Goal: Task Accomplishment & Management: Complete application form

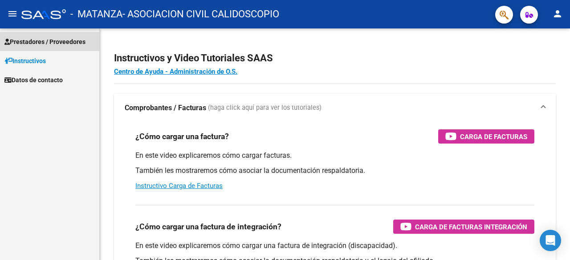
click at [55, 39] on span "Prestadores / Proveedores" at bounding box center [44, 42] width 81 height 10
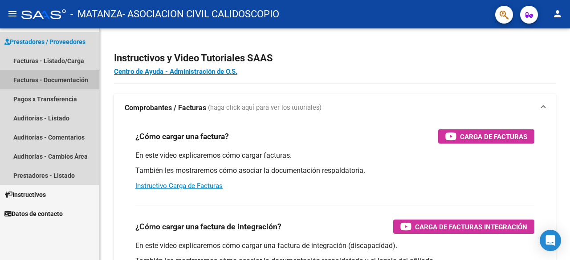
click at [66, 74] on link "Facturas - Documentación" at bounding box center [49, 79] width 99 height 19
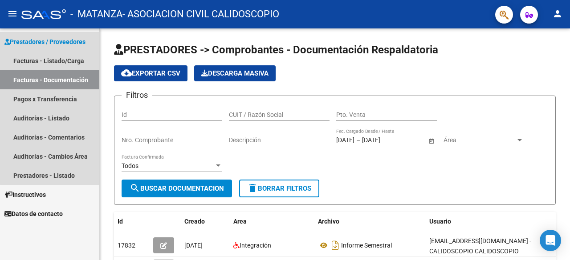
click at [66, 39] on span "Prestadores / Proveedores" at bounding box center [44, 42] width 81 height 10
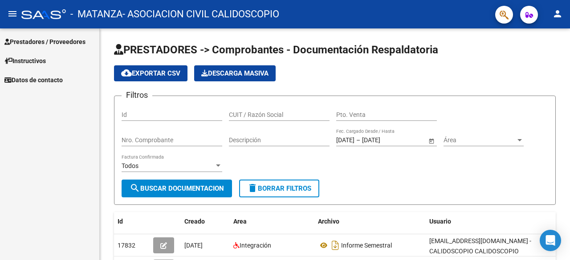
click at [66, 39] on span "Prestadores / Proveedores" at bounding box center [44, 42] width 81 height 10
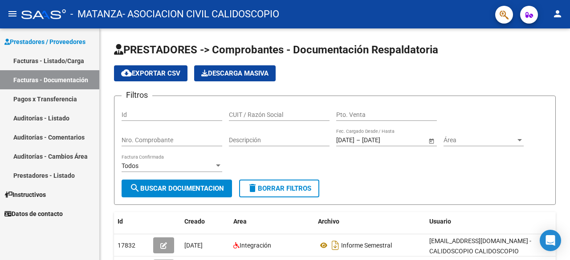
click at [69, 60] on link "Facturas - Listado/Carga" at bounding box center [49, 60] width 99 height 19
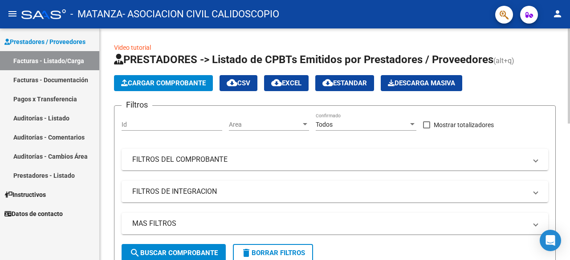
click at [169, 83] on span "Cargar Comprobante" at bounding box center [163, 83] width 85 height 8
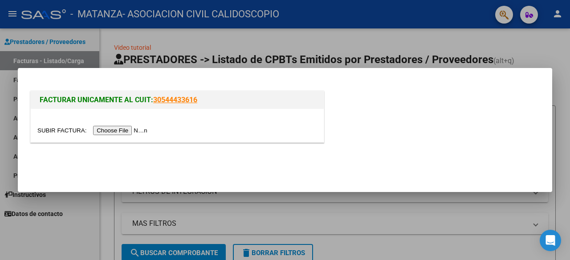
click at [127, 130] on input "file" at bounding box center [93, 130] width 113 height 9
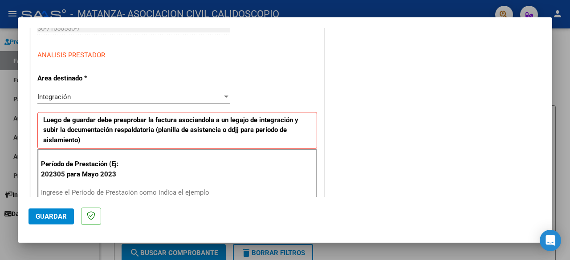
scroll to position [219, 0]
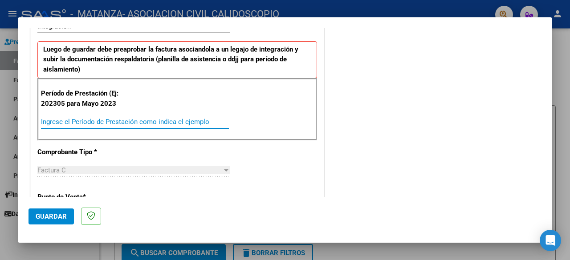
click at [138, 122] on input "Ingrese el Período de Prestación como indica el ejemplo" at bounding box center [135, 122] width 188 height 8
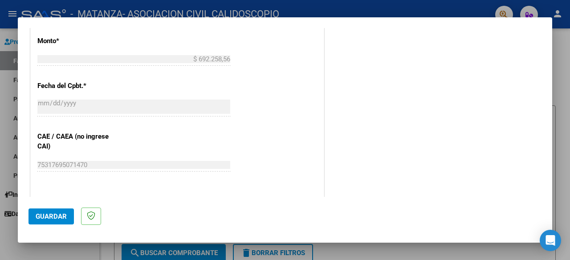
scroll to position [550, 0]
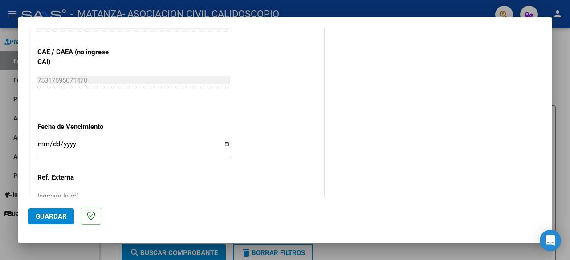
type input "202507"
click at [61, 215] on span "Guardar" at bounding box center [51, 217] width 31 height 8
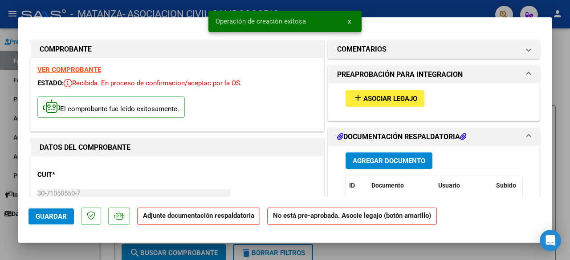
click at [386, 98] on span "Asociar Legajo" at bounding box center [390, 99] width 54 height 8
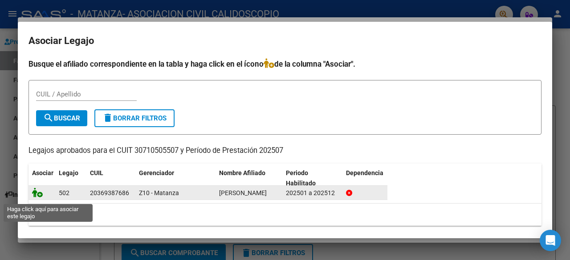
click at [37, 198] on icon at bounding box center [37, 193] width 11 height 10
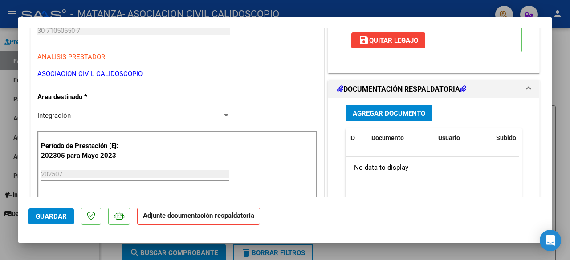
scroll to position [164, 0]
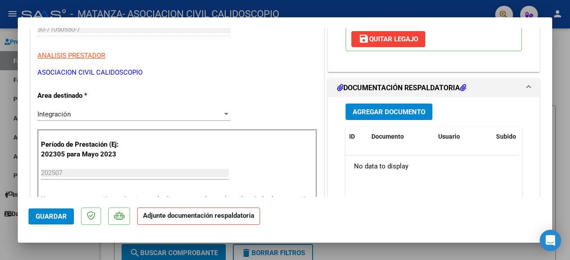
click at [378, 110] on span "Agregar Documento" at bounding box center [389, 112] width 73 height 8
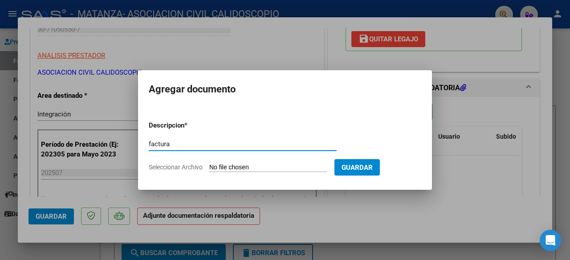
type input "factura"
click at [260, 169] on input "Seleccionar Archivo" at bounding box center [268, 168] width 118 height 8
type input "C:\fakepath\30710505507_011_00003_00003282.pdf"
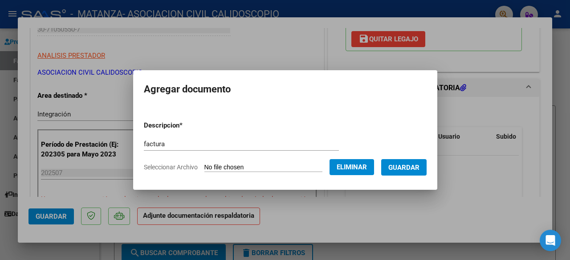
click at [404, 167] on span "Guardar" at bounding box center [403, 168] width 31 height 8
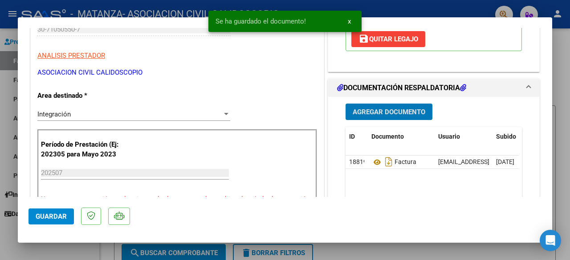
click at [394, 115] on span "Agregar Documento" at bounding box center [389, 112] width 73 height 8
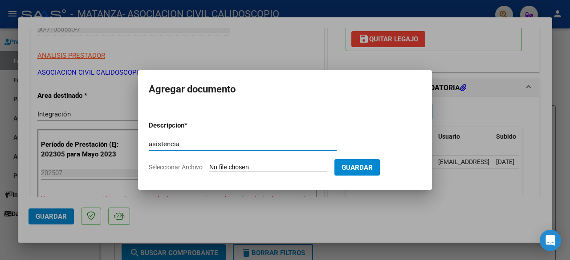
type input "asistencia"
click at [274, 169] on input "Seleccionar Archivo" at bounding box center [268, 168] width 118 height 8
type input "C:\fakepath\•Asociación Civil-2.pdf"
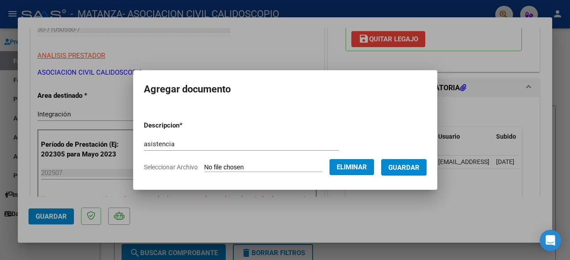
click at [406, 167] on span "Guardar" at bounding box center [403, 168] width 31 height 8
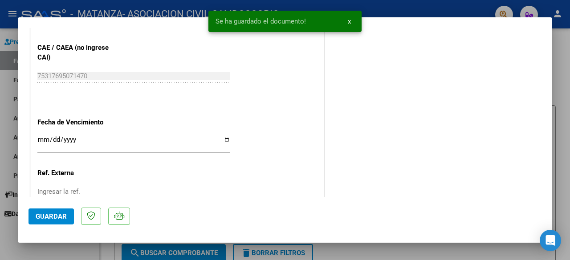
scroll to position [636, 0]
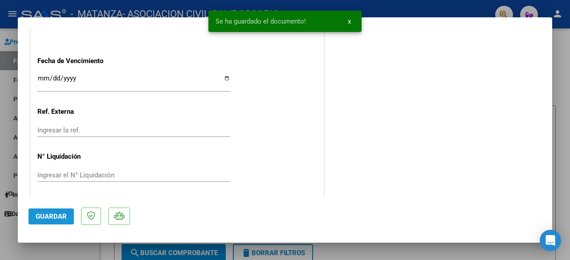
click at [61, 216] on span "Guardar" at bounding box center [51, 217] width 31 height 8
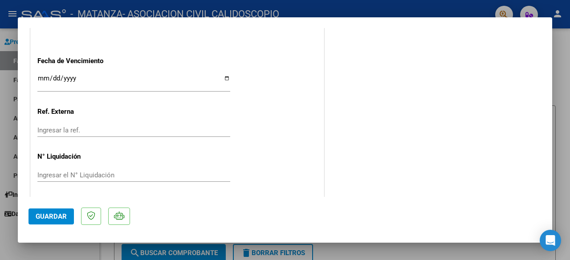
click at [557, 55] on div at bounding box center [285, 130] width 570 height 260
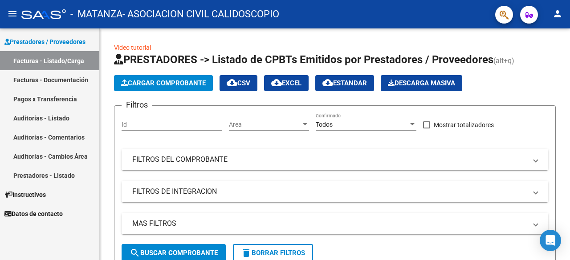
click at [46, 62] on link "Facturas - Listado/Carga" at bounding box center [49, 60] width 99 height 19
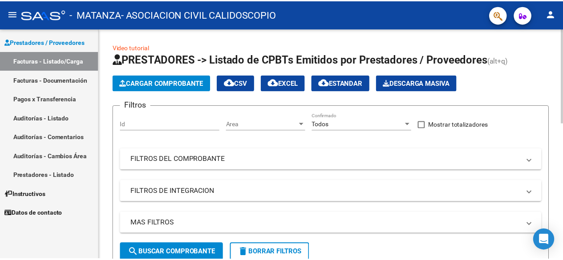
scroll to position [154, 0]
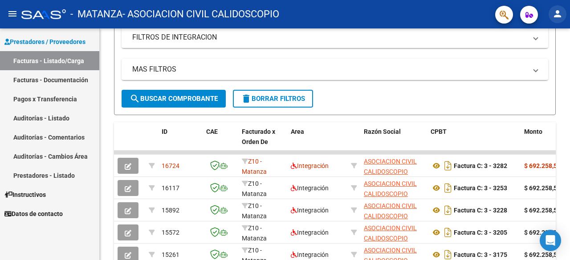
click at [557, 15] on mat-icon "person" at bounding box center [557, 13] width 11 height 11
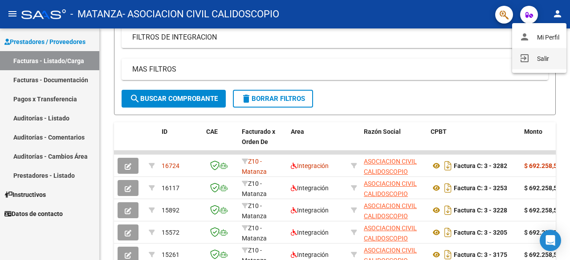
click at [538, 60] on button "exit_to_app Salir" at bounding box center [539, 58] width 54 height 21
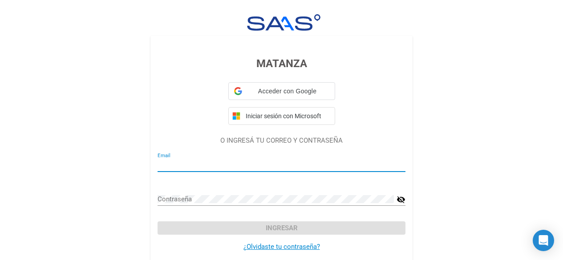
type input "[EMAIL_ADDRESS][DOMAIN_NAME]"
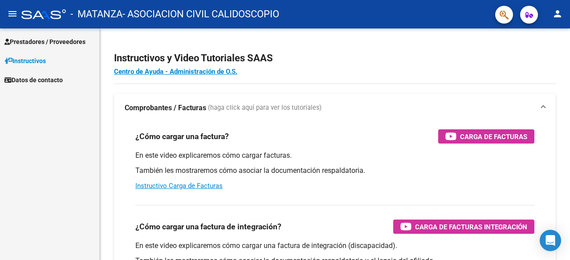
click at [46, 39] on span "Prestadores / Proveedores" at bounding box center [44, 42] width 81 height 10
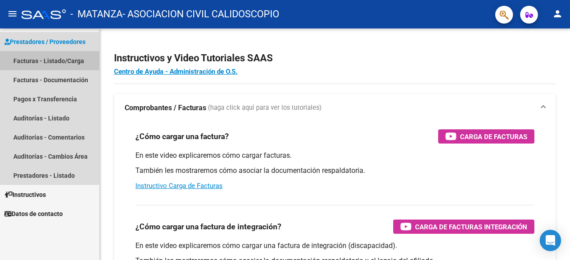
click at [50, 61] on link "Facturas - Listado/Carga" at bounding box center [49, 60] width 99 height 19
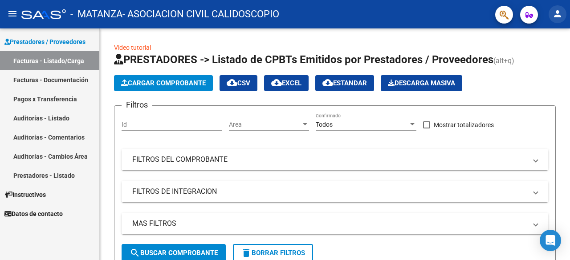
click at [558, 10] on mat-icon "person" at bounding box center [557, 13] width 11 height 11
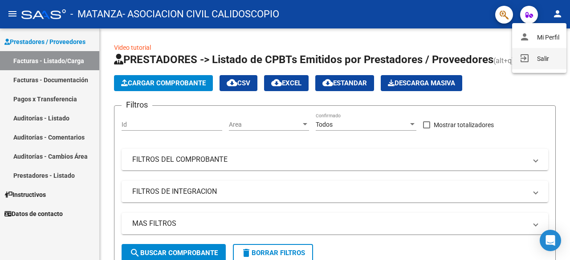
click at [535, 59] on button "exit_to_app Salir" at bounding box center [539, 58] width 54 height 21
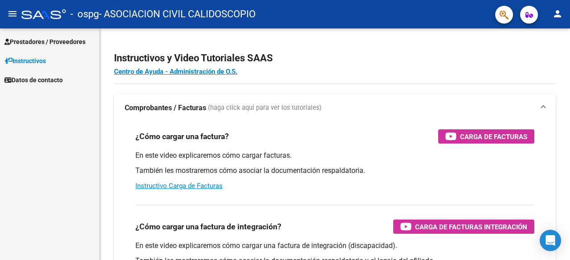
click at [55, 42] on span "Prestadores / Proveedores" at bounding box center [44, 42] width 81 height 10
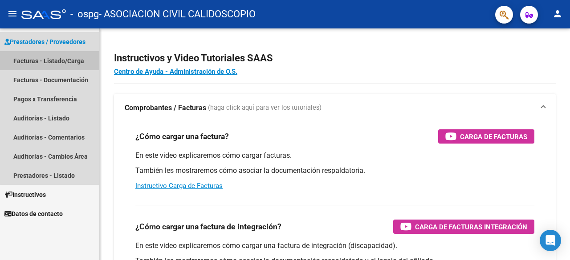
click at [61, 58] on link "Facturas - Listado/Carga" at bounding box center [49, 60] width 99 height 19
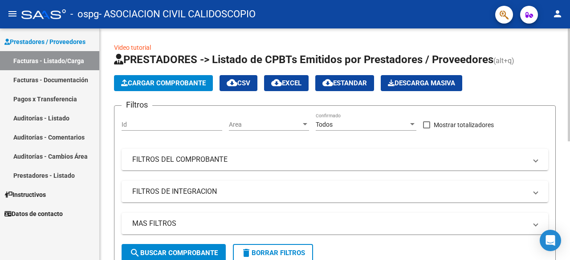
click at [171, 85] on span "Cargar Comprobante" at bounding box center [163, 83] width 85 height 8
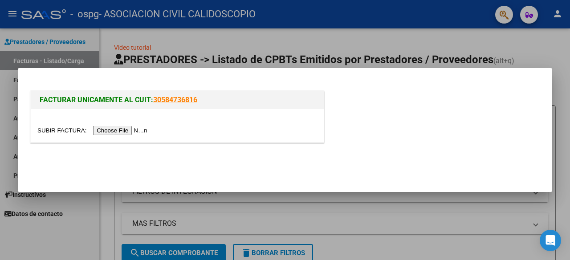
click at [123, 130] on input "file" at bounding box center [93, 130] width 113 height 9
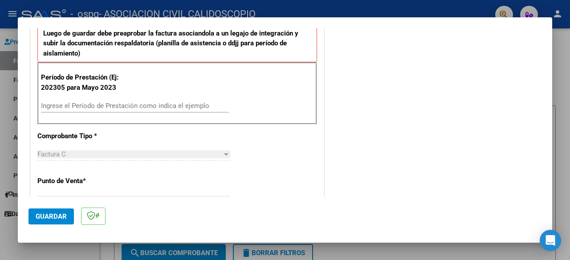
scroll to position [247, 0]
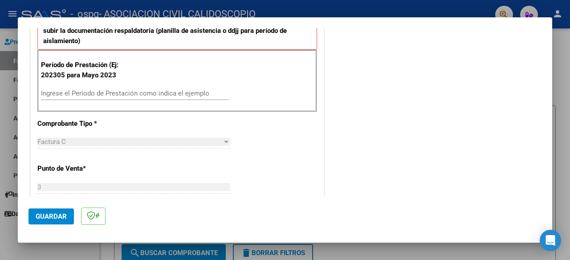
click at [105, 90] on input "Ingrese el Período de Prestación como indica el ejemplo" at bounding box center [135, 93] width 188 height 8
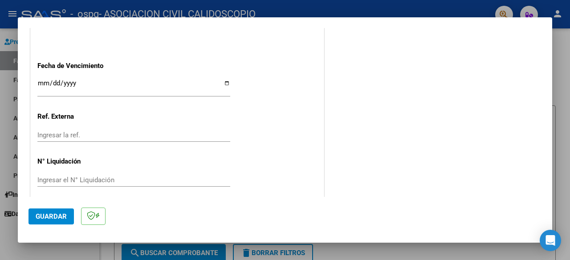
scroll to position [616, 0]
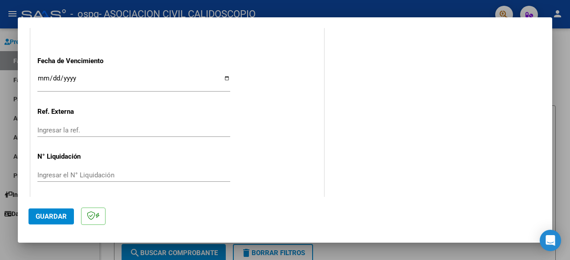
type input "202507"
click at [56, 215] on span "Guardar" at bounding box center [51, 217] width 31 height 8
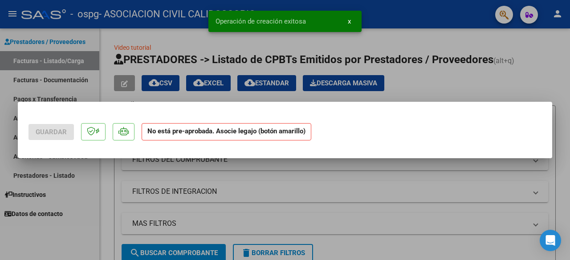
scroll to position [0, 0]
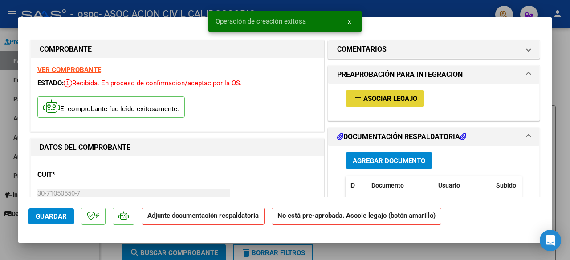
click at [403, 98] on span "Asociar Legajo" at bounding box center [390, 99] width 54 height 8
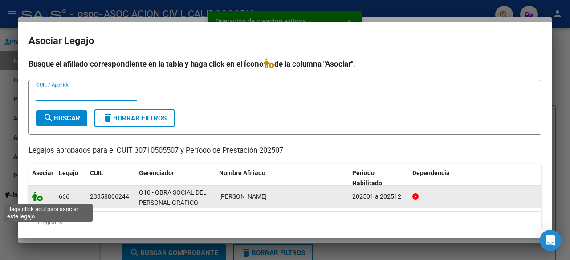
click at [39, 196] on icon at bounding box center [37, 197] width 11 height 10
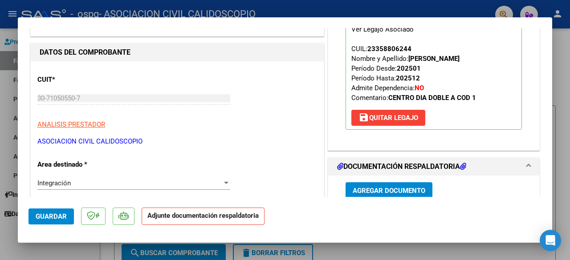
scroll to position [95, 0]
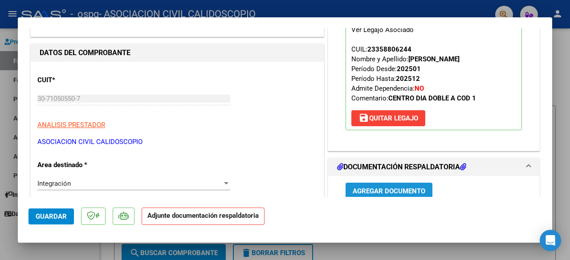
click at [385, 189] on span "Agregar Documento" at bounding box center [389, 191] width 73 height 8
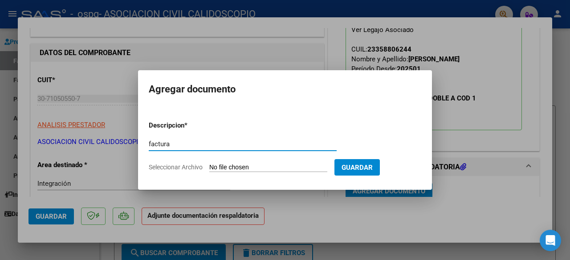
type input "factura"
click at [246, 168] on input "Seleccionar Archivo" at bounding box center [268, 168] width 118 height 8
type input "C:\fakepath\30710505507_011_00003_00003285.pdf"
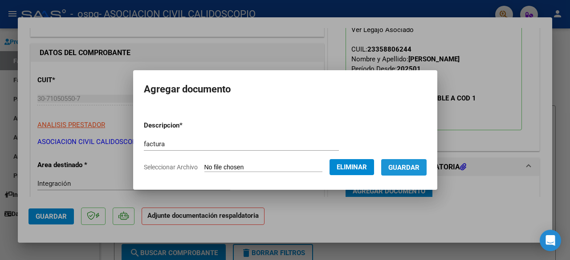
click at [414, 164] on span "Guardar" at bounding box center [403, 168] width 31 height 8
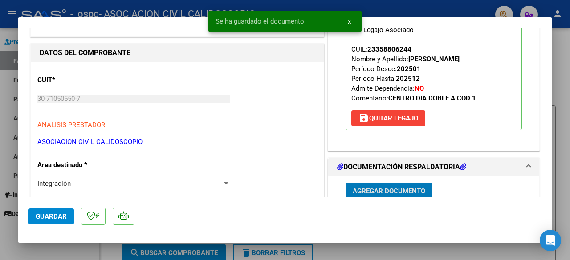
scroll to position [97, 0]
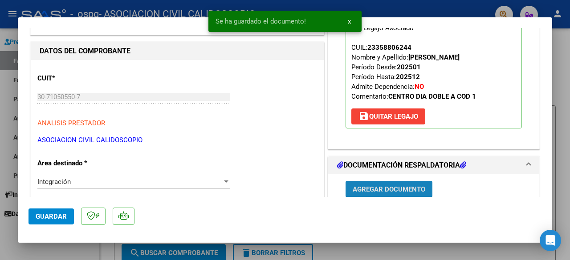
click at [394, 190] on span "Agregar Documento" at bounding box center [389, 190] width 73 height 8
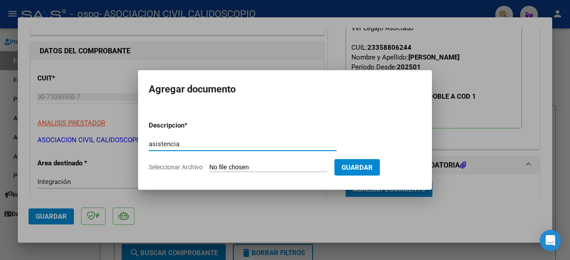
type input "asistencia"
click at [244, 168] on input "Seleccionar Archivo" at bounding box center [268, 168] width 118 height 8
type input "C:\fakepath\del pers Unal gráfico.pdf"
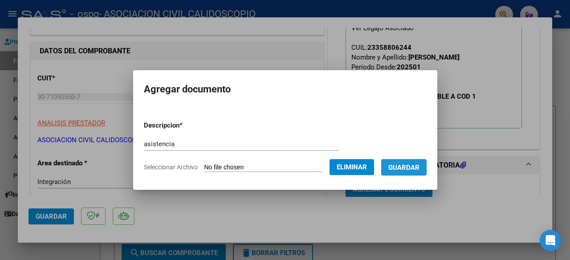
click at [418, 166] on span "Guardar" at bounding box center [403, 168] width 31 height 8
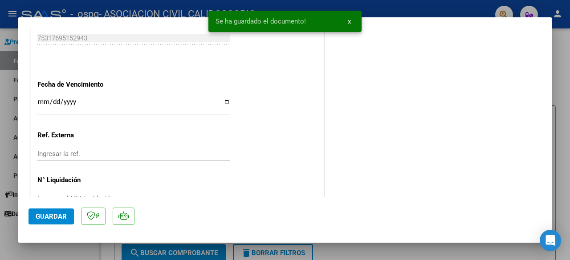
scroll to position [636, 0]
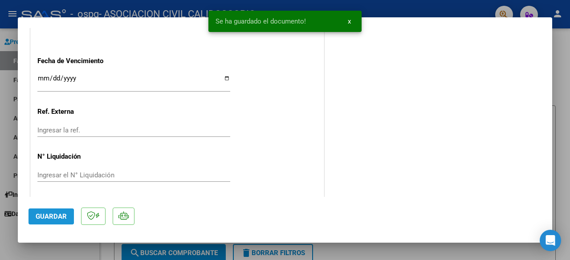
click at [41, 217] on span "Guardar" at bounding box center [51, 217] width 31 height 8
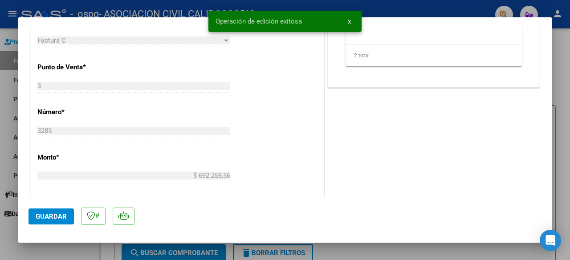
scroll to position [0, 0]
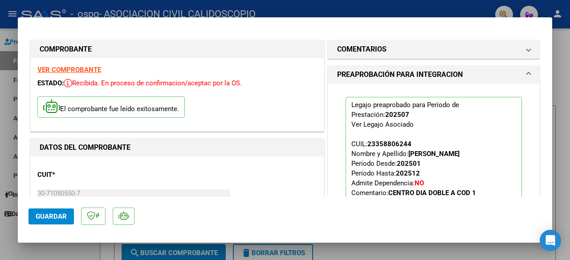
click at [569, 59] on div at bounding box center [285, 130] width 570 height 260
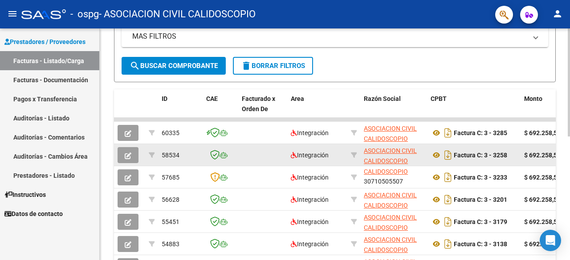
scroll to position [266, 0]
